Goal: Navigation & Orientation: Find specific page/section

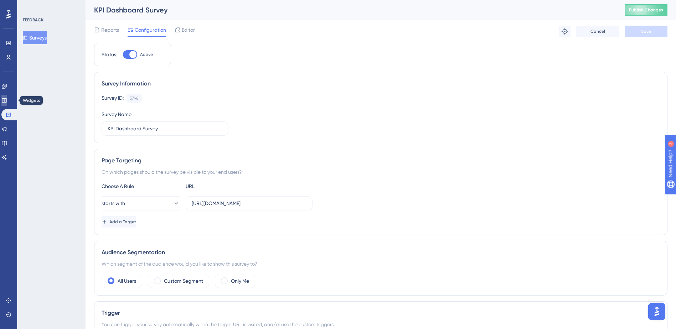
click at [7, 100] on link at bounding box center [4, 100] width 6 height 11
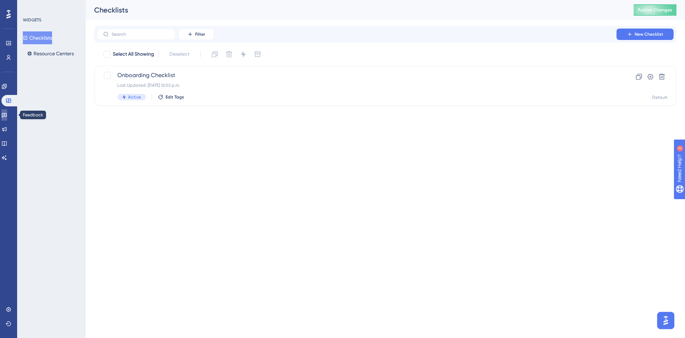
click at [7, 116] on icon at bounding box center [4, 115] width 5 height 5
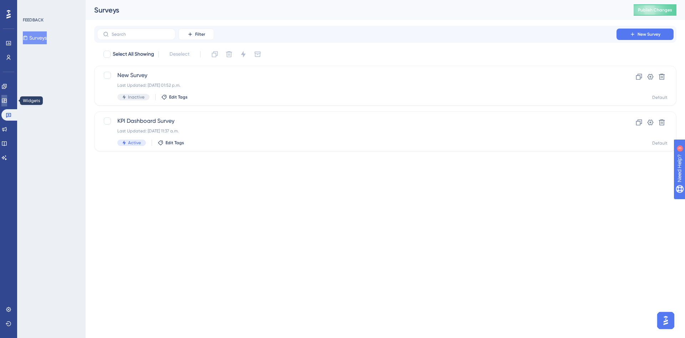
click at [7, 105] on link at bounding box center [4, 100] width 6 height 11
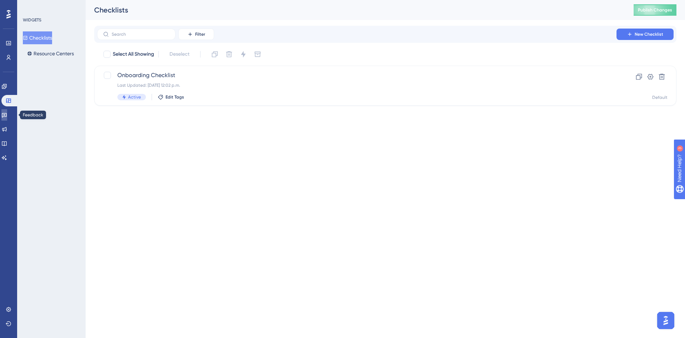
click at [7, 113] on link at bounding box center [4, 114] width 6 height 11
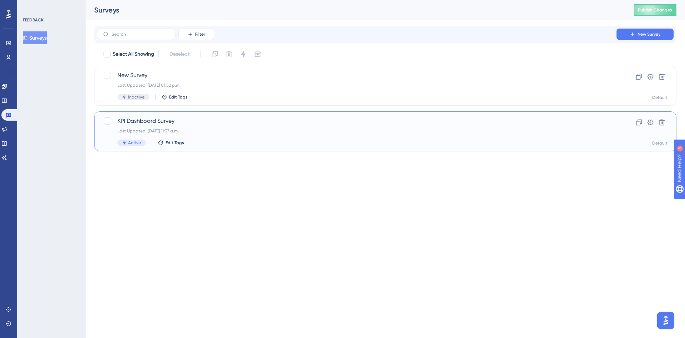
click at [167, 121] on span "KPI Dashboard Survey" at bounding box center [356, 121] width 478 height 9
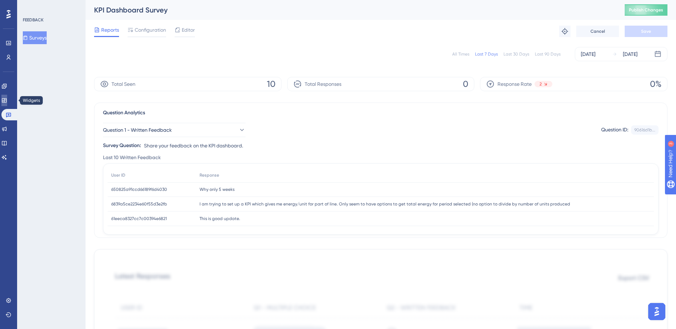
click at [7, 101] on icon at bounding box center [4, 101] width 6 height 6
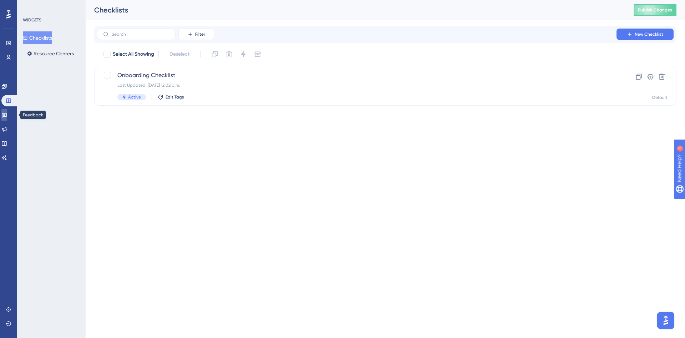
click at [7, 113] on link at bounding box center [4, 114] width 6 height 11
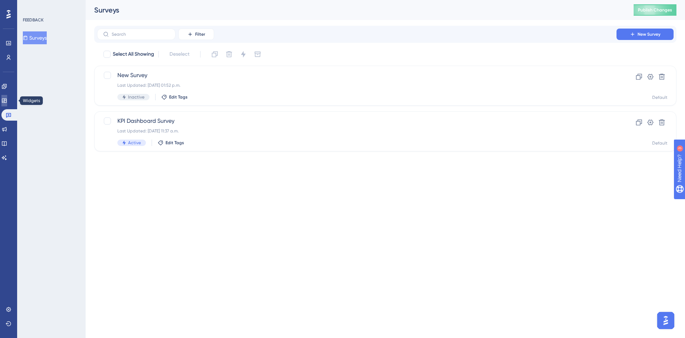
click at [7, 100] on icon at bounding box center [4, 101] width 6 height 6
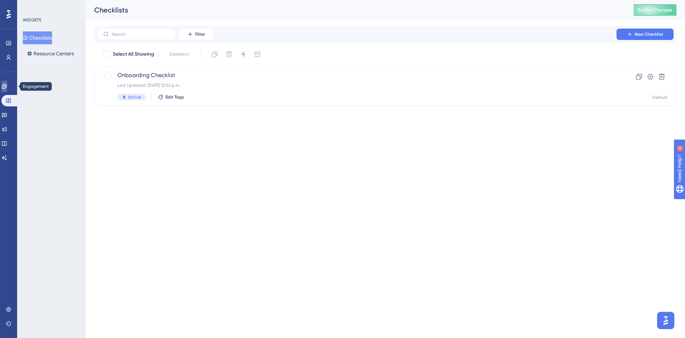
click at [3, 85] on link at bounding box center [4, 86] width 6 height 11
